Goal: Information Seeking & Learning: Check status

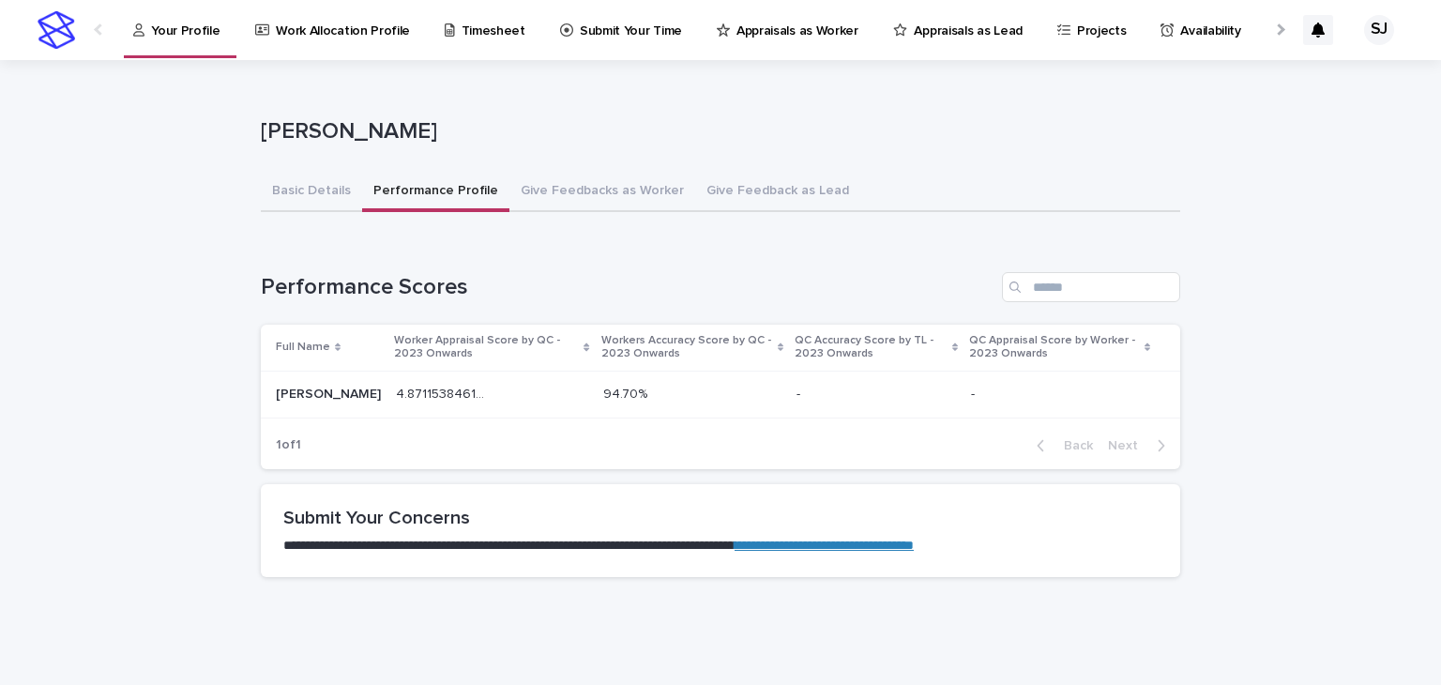
click at [396, 387] on p "4.871153846153846" at bounding box center [445, 393] width 98 height 20
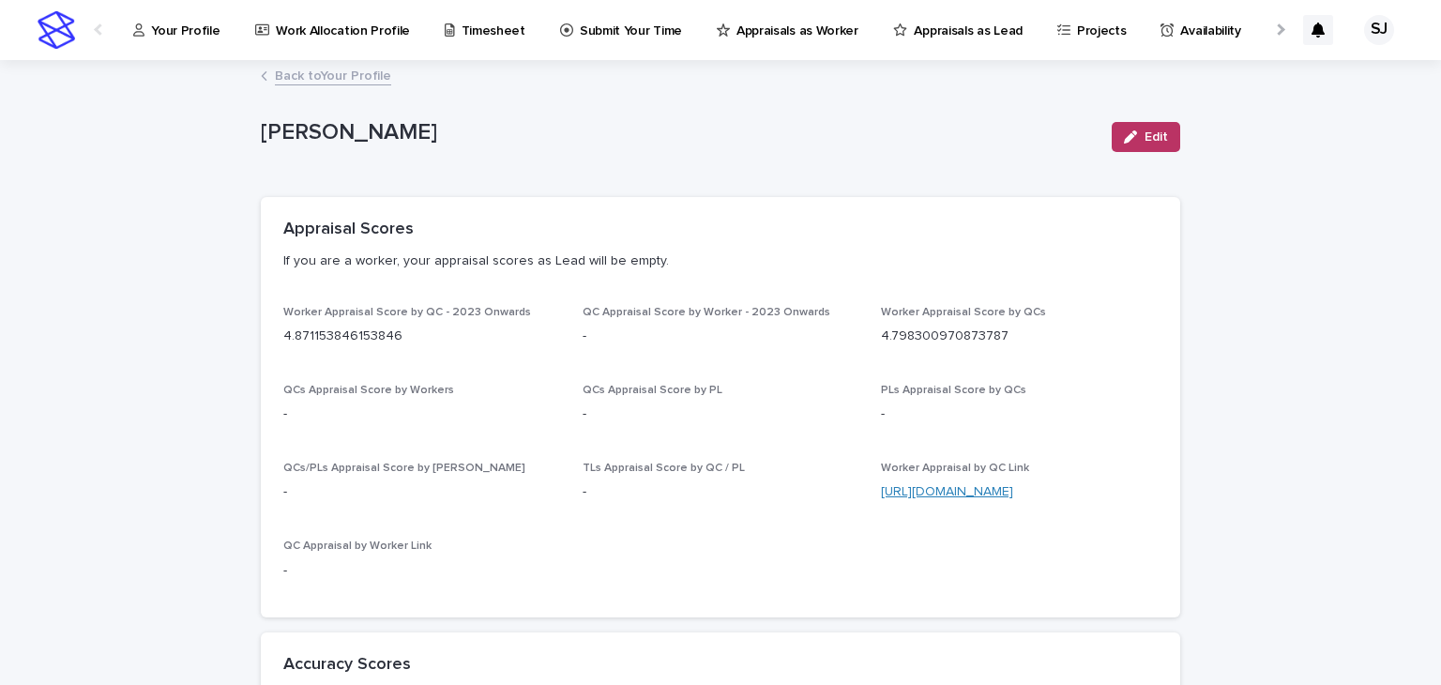
click at [953, 489] on link "[URL][DOMAIN_NAME]" at bounding box center [947, 491] width 132 height 13
click at [204, 21] on p "Your Profile" at bounding box center [185, 19] width 69 height 39
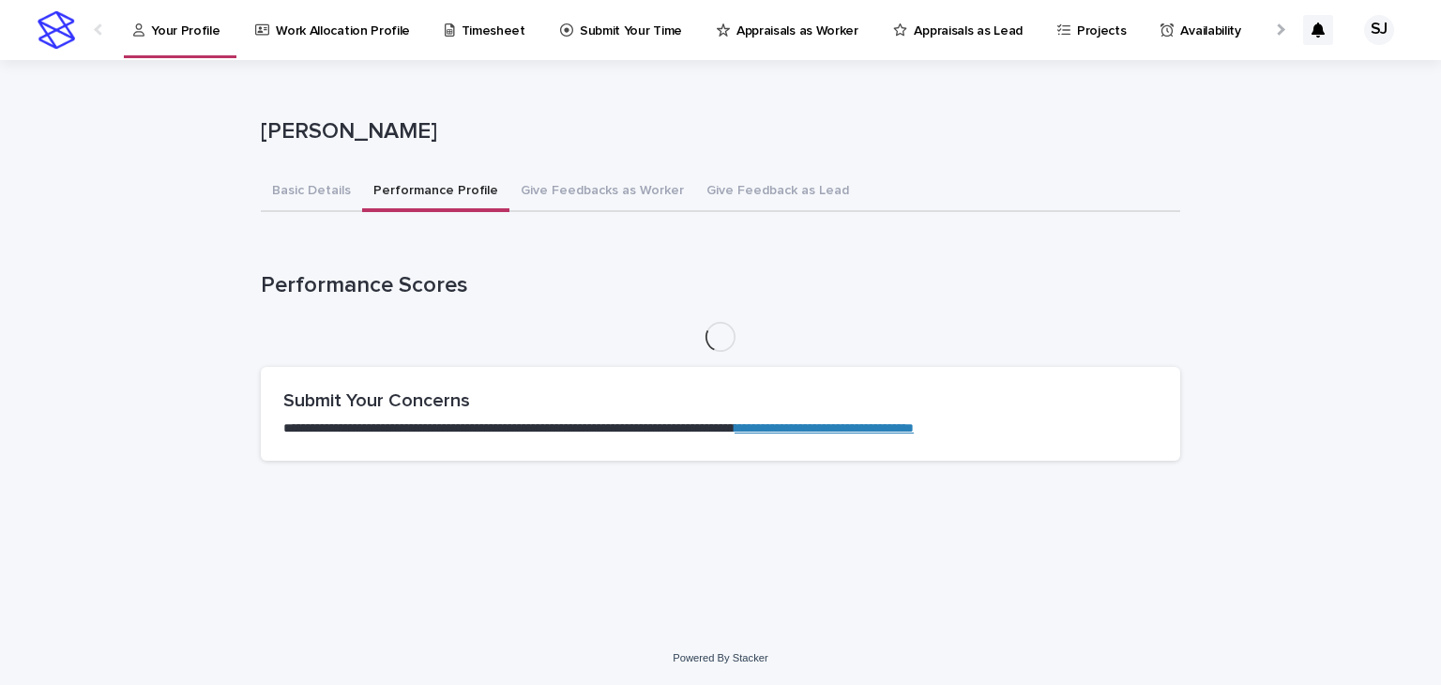
click at [413, 193] on button "Performance Profile" at bounding box center [435, 192] width 147 height 39
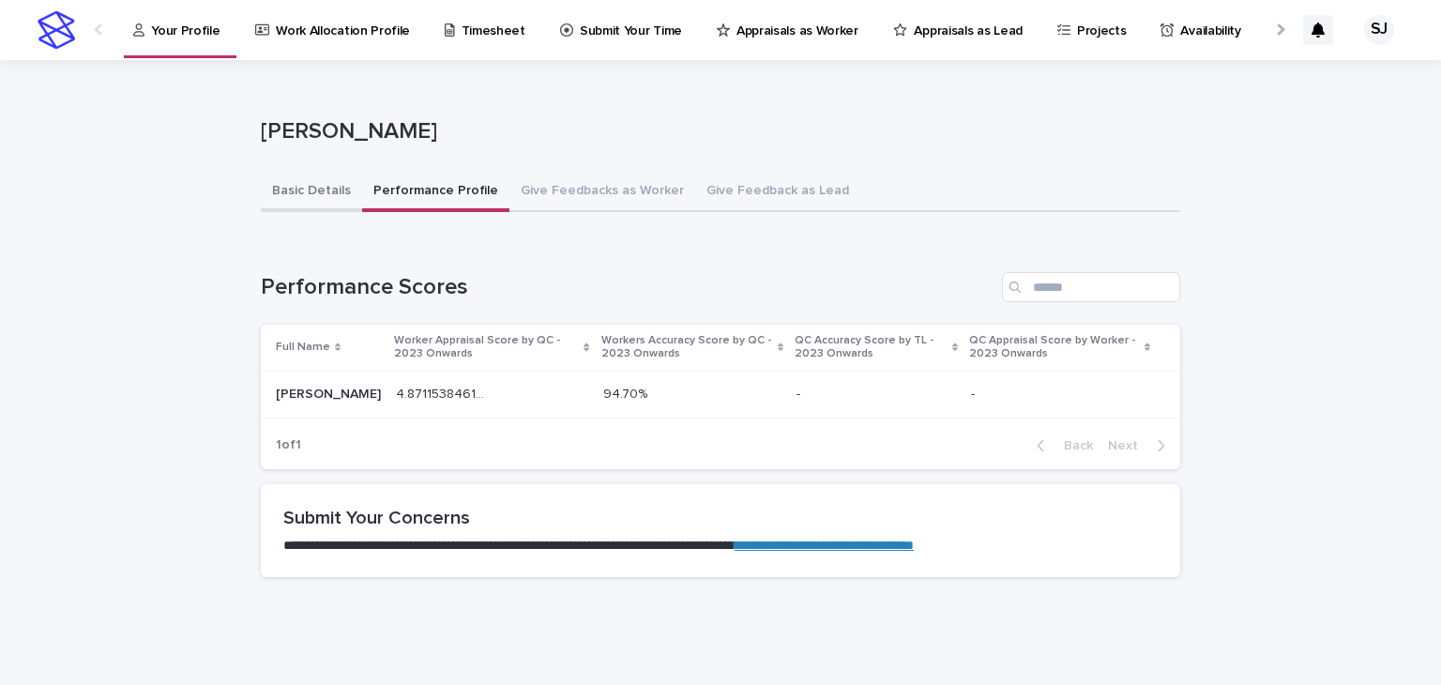
click at [289, 202] on button "Basic Details" at bounding box center [311, 192] width 101 height 39
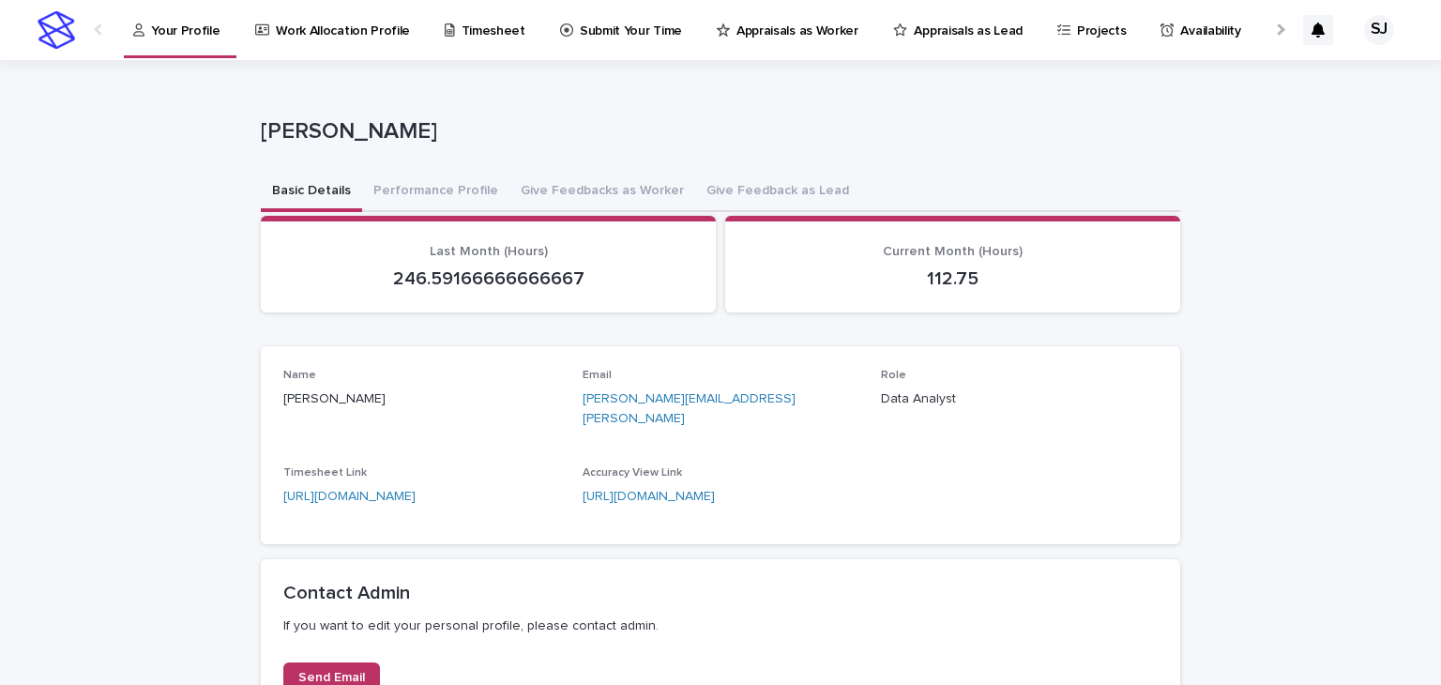
click at [958, 166] on div "[PERSON_NAME]" at bounding box center [721, 135] width 920 height 75
